Goal: Task Accomplishment & Management: Complete application form

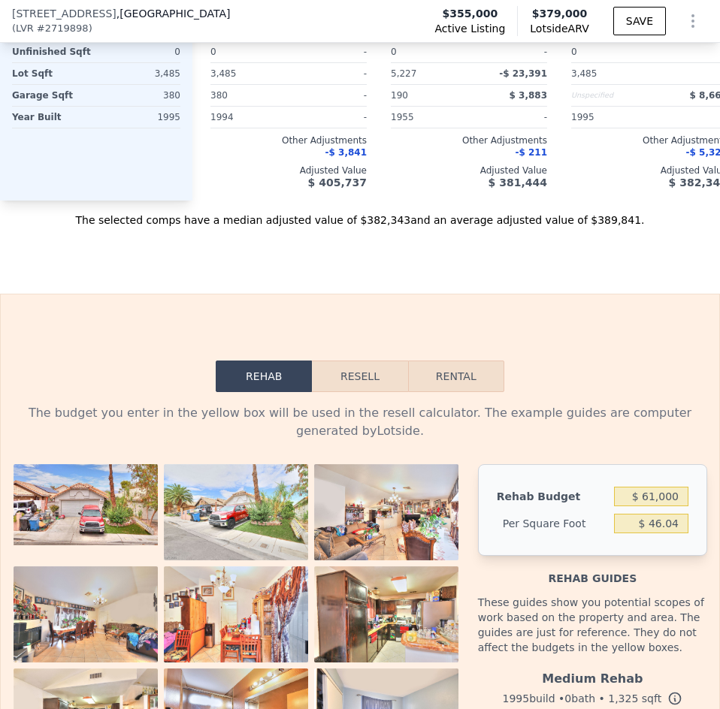
scroll to position [2332, 0]
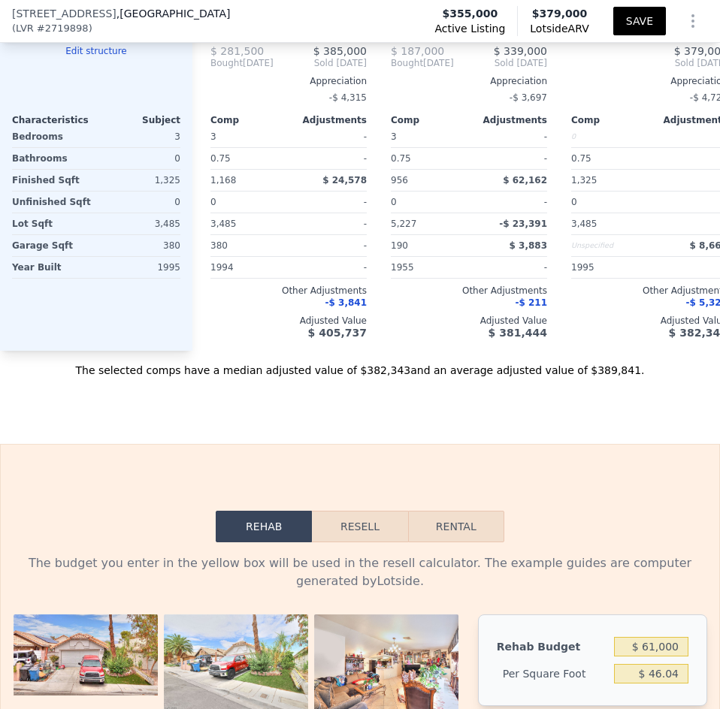
click at [625, 21] on button "SAVE" at bounding box center [639, 21] width 53 height 29
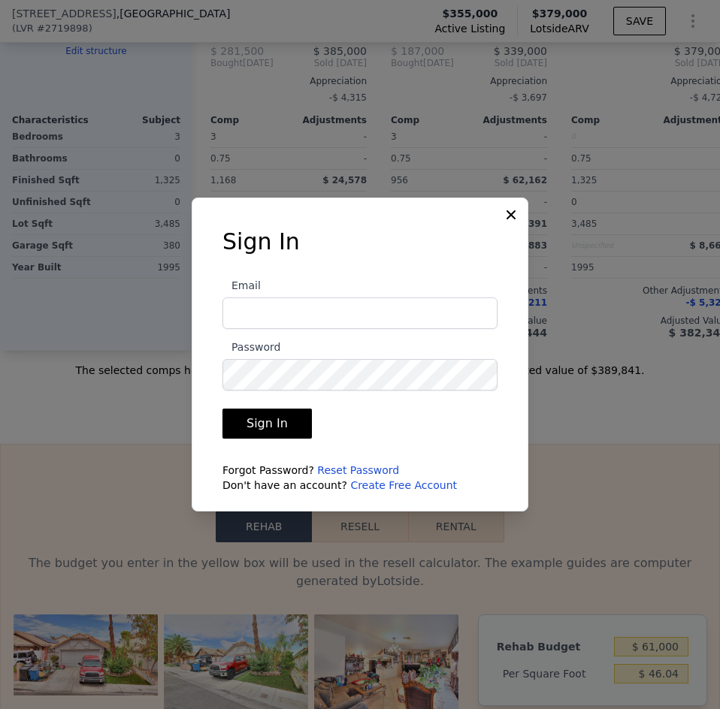
click at [399, 318] on input "Email" at bounding box center [359, 314] width 275 height 32
type input "hp.solutionllc@gmail.com"
click at [391, 306] on input "hp.solutionllc@gmail.com" at bounding box center [359, 314] width 275 height 32
click at [510, 219] on icon at bounding box center [510, 214] width 15 height 15
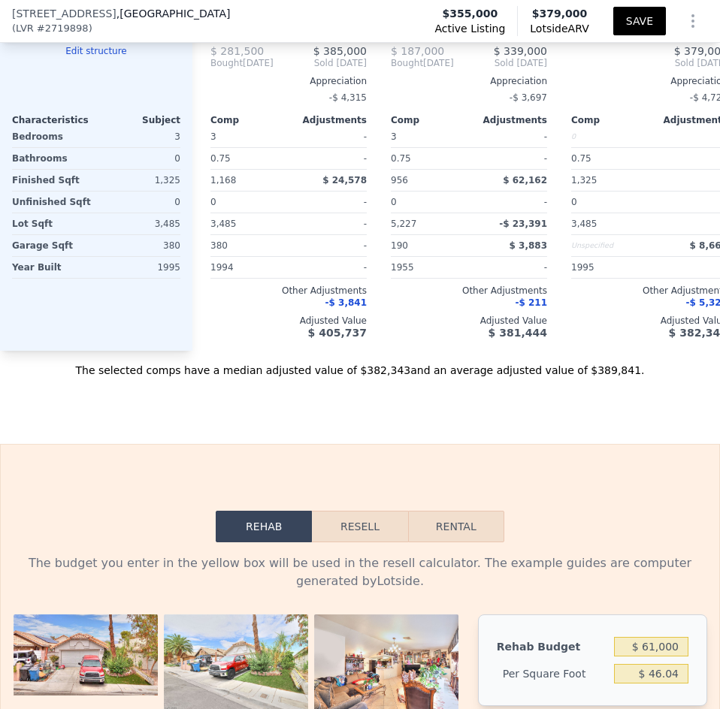
click at [623, 20] on button "SAVE" at bounding box center [639, 21] width 53 height 29
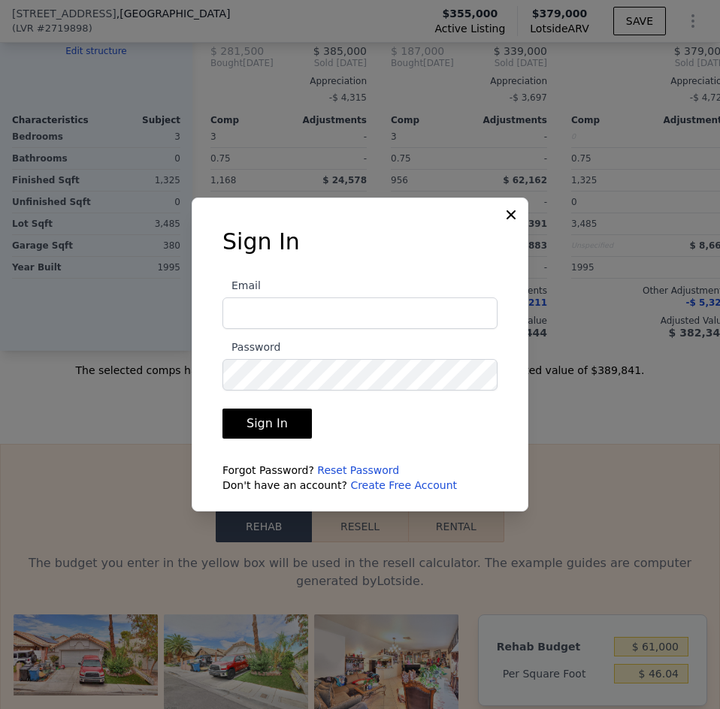
click at [340, 315] on input "Email" at bounding box center [359, 314] width 275 height 32
type input "hp.solutionllc@gmail.com"
click at [517, 216] on icon at bounding box center [510, 214] width 15 height 15
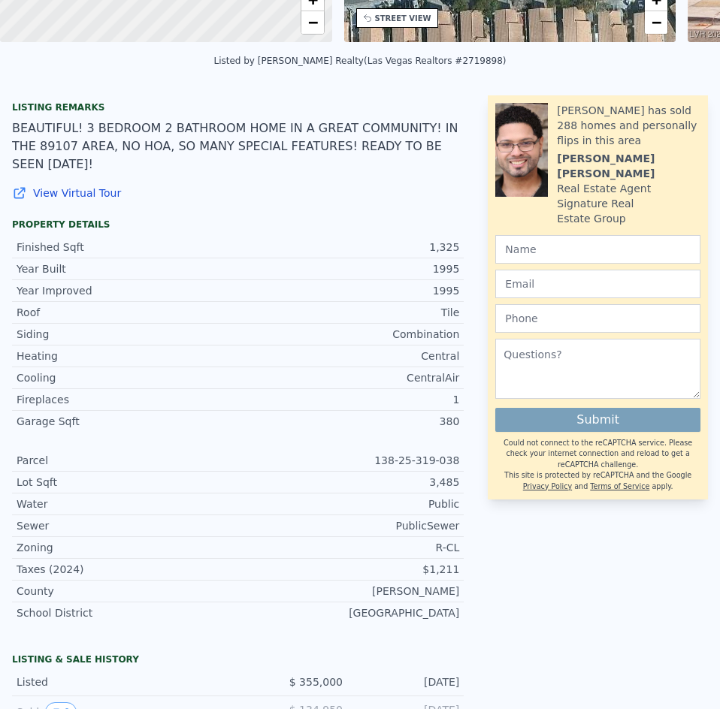
scroll to position [0, 0]
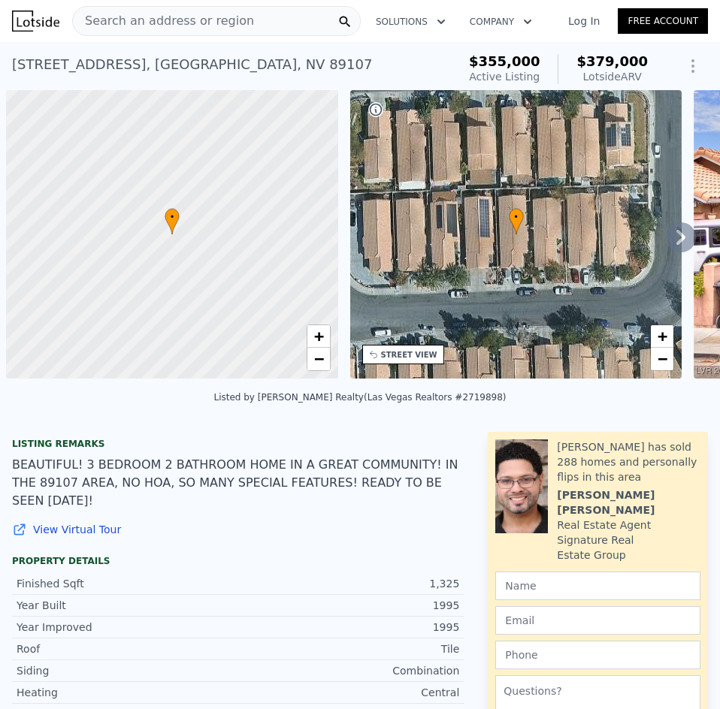
scroll to position [0, 6]
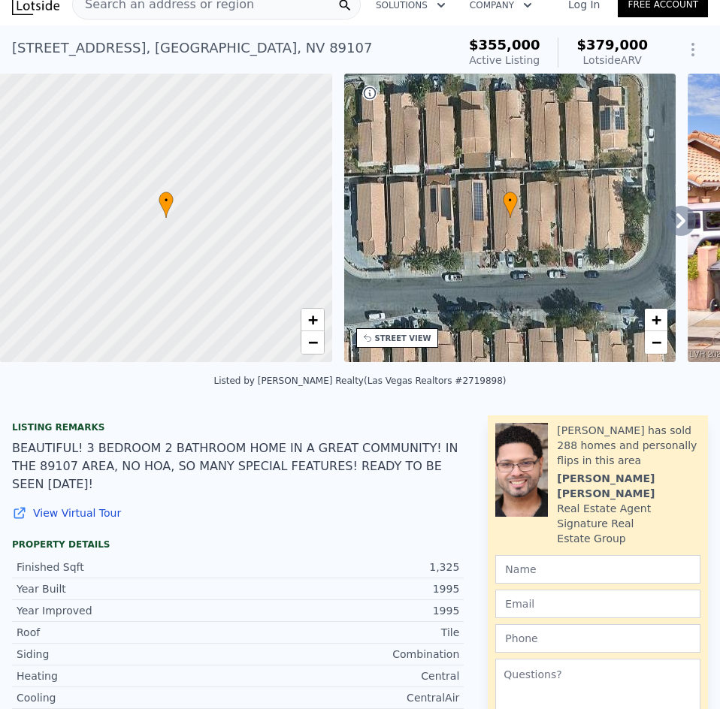
scroll to position [5, 0]
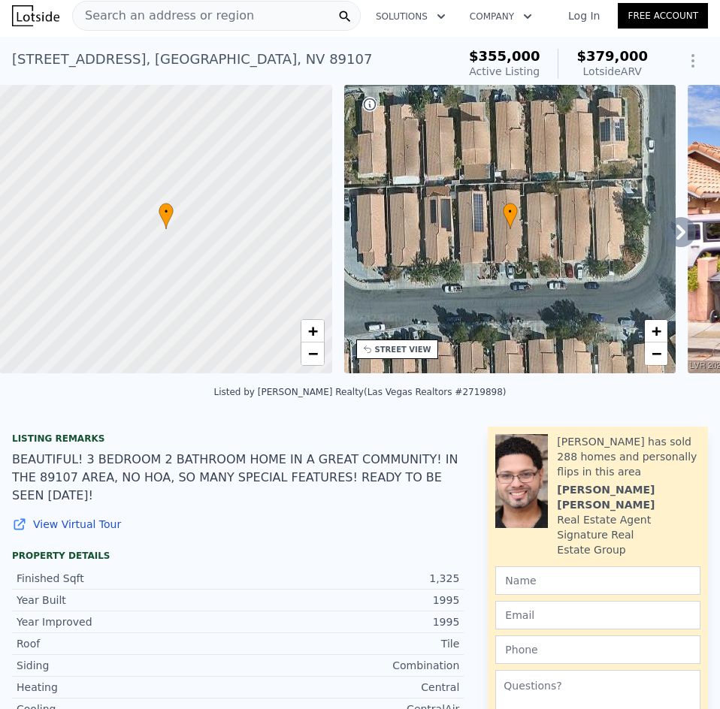
click at [637, 15] on link "Free Account" at bounding box center [663, 16] width 90 height 26
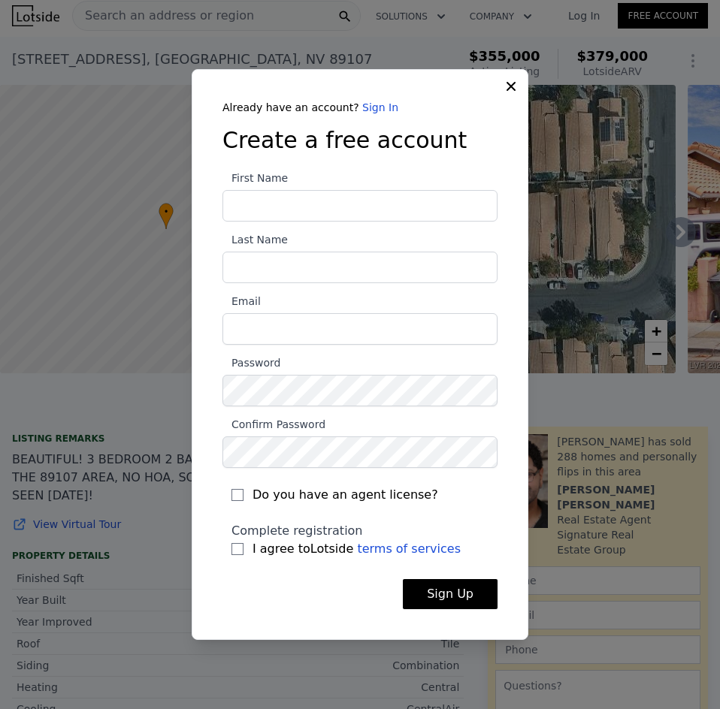
click at [301, 214] on input "First Name" at bounding box center [359, 206] width 275 height 32
type input "Bryan"
type input "Nash"
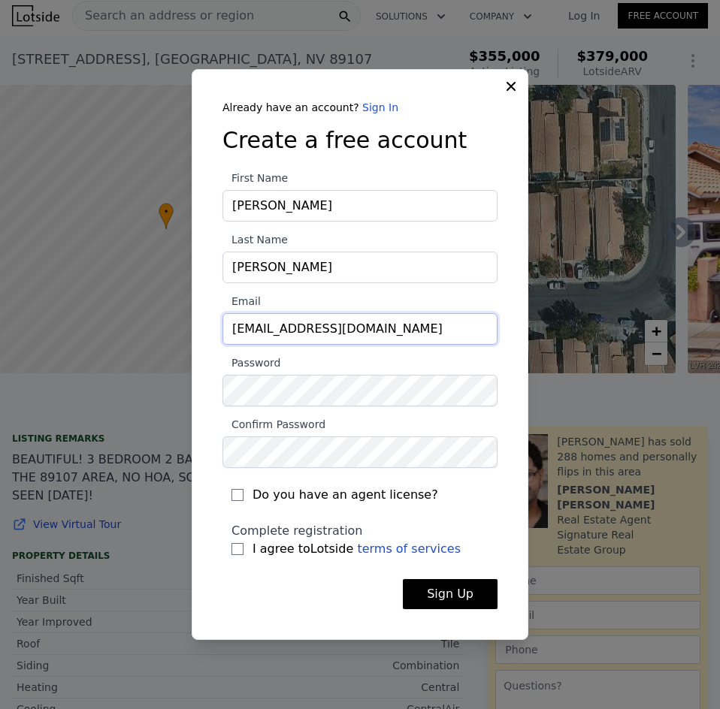
click at [324, 334] on input "bnash.insurace@gmail.com" at bounding box center [359, 329] width 275 height 32
type input "hp.solutionllc@gmail.com"
click at [232, 549] on input "I agree to Lotside terms of services" at bounding box center [237, 549] width 12 height 12
checkbox input "true"
click at [450, 600] on button "Sign Up" at bounding box center [450, 594] width 95 height 30
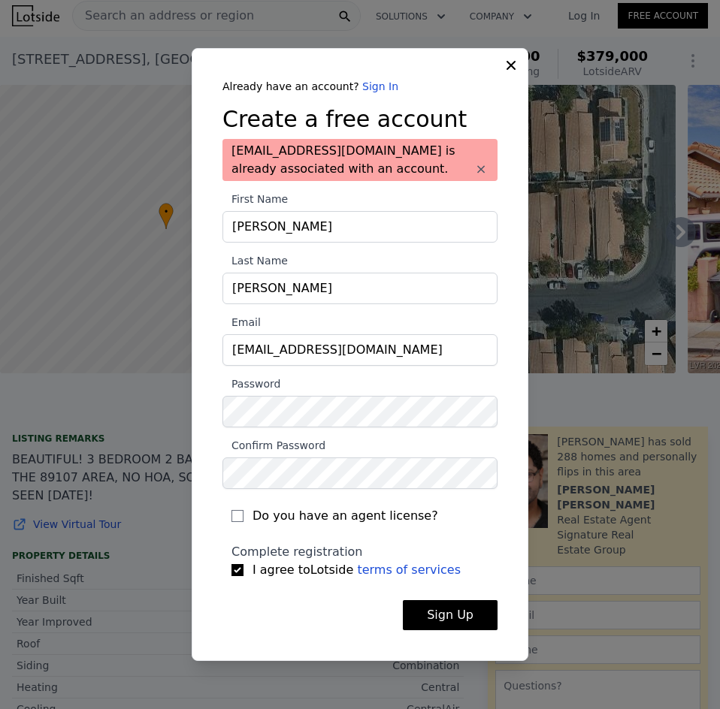
click at [511, 69] on icon at bounding box center [510, 65] width 15 height 15
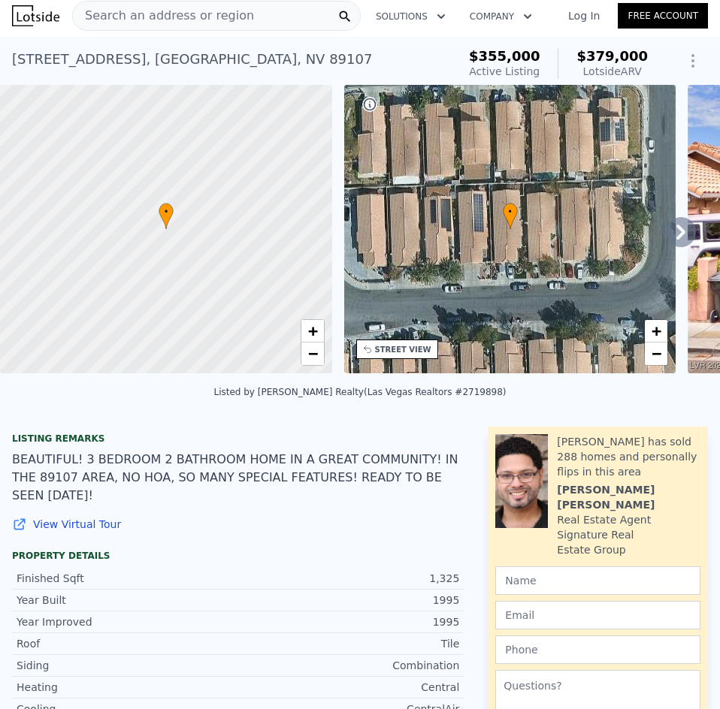
click at [582, 14] on link "Log In" at bounding box center [584, 15] width 68 height 15
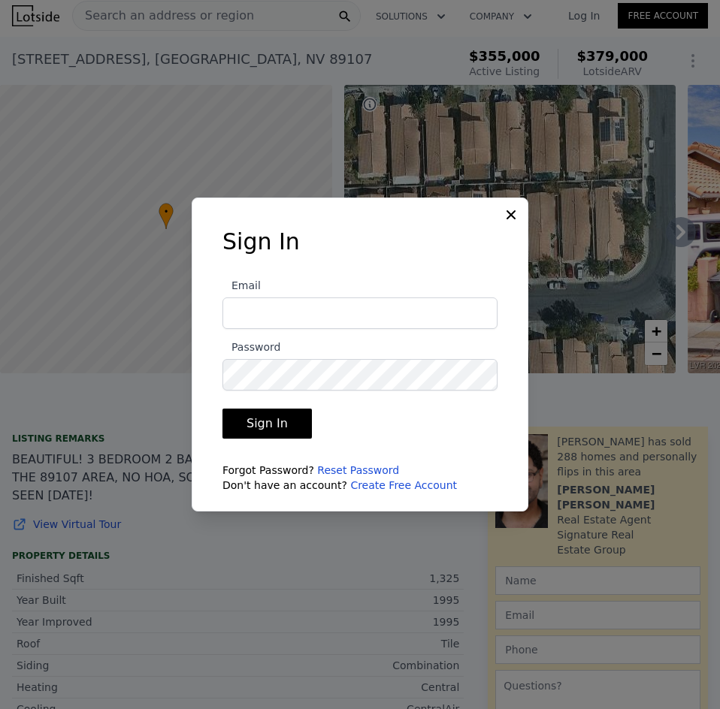
type input "hp.solutionllc@gmail.com"
click at [263, 418] on button "Sign In" at bounding box center [266, 424] width 89 height 30
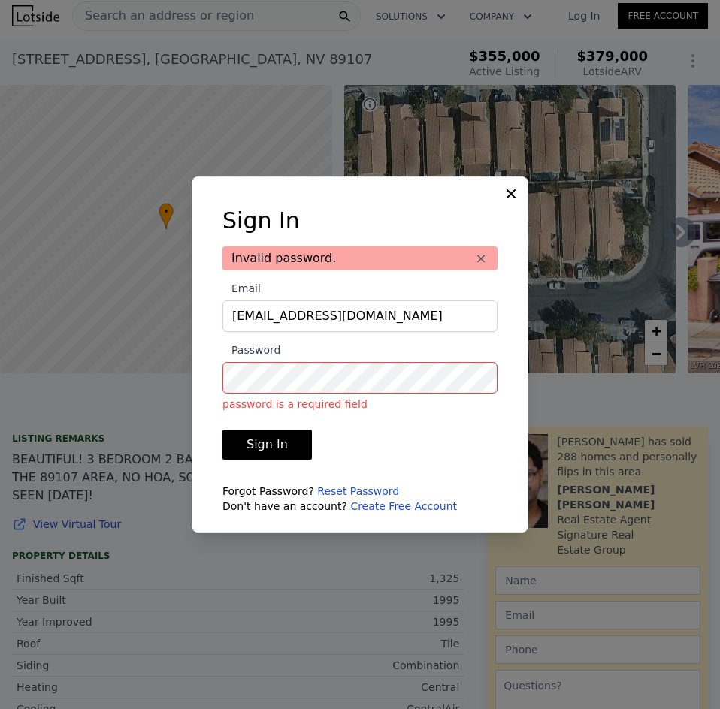
click at [507, 189] on icon at bounding box center [510, 193] width 15 height 15
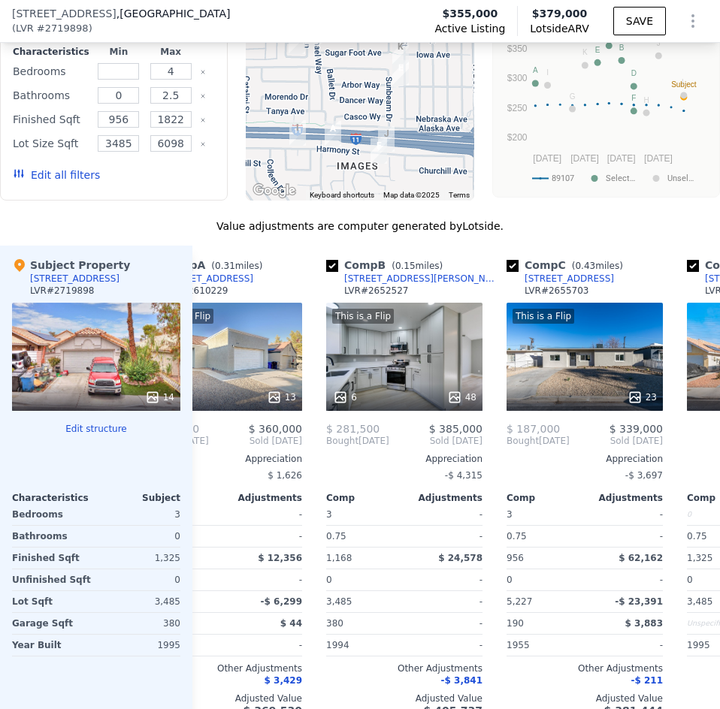
scroll to position [1798, 0]
